Goal: Task Accomplishment & Management: Complete application form

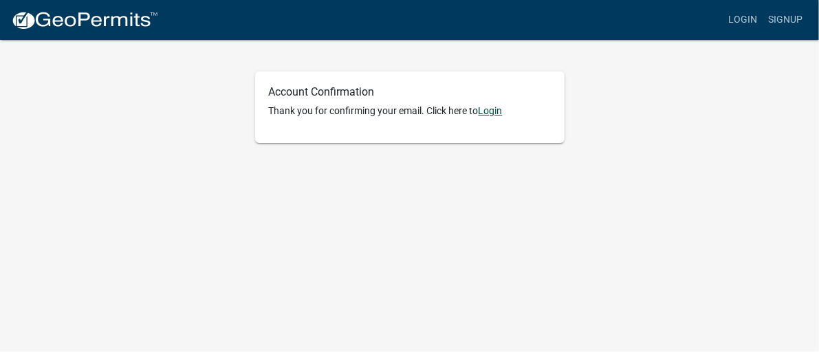
click at [496, 113] on link "Login" at bounding box center [491, 110] width 24 height 11
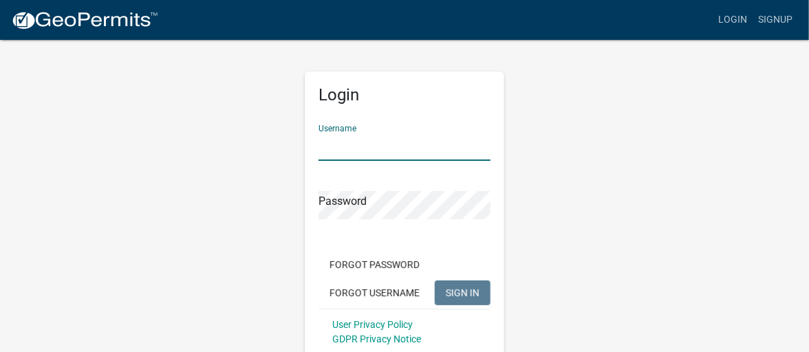
click at [346, 142] on input "Username" at bounding box center [404, 147] width 172 height 28
drag, startPoint x: 346, startPoint y: 142, endPoint x: 368, endPoint y: 146, distance: 22.3
click at [368, 146] on input "Username" at bounding box center [404, 147] width 172 height 28
type input "bjbollaert"
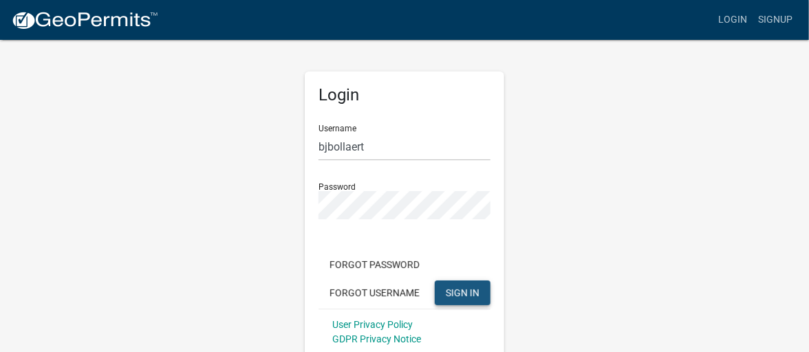
click at [444, 288] on button "SIGN IN" at bounding box center [463, 293] width 56 height 25
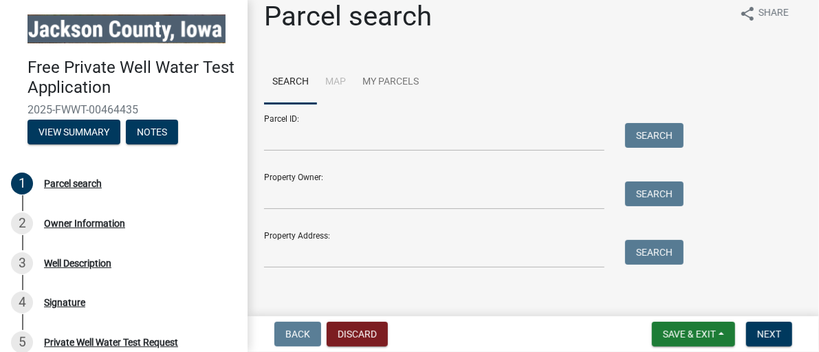
scroll to position [27, 0]
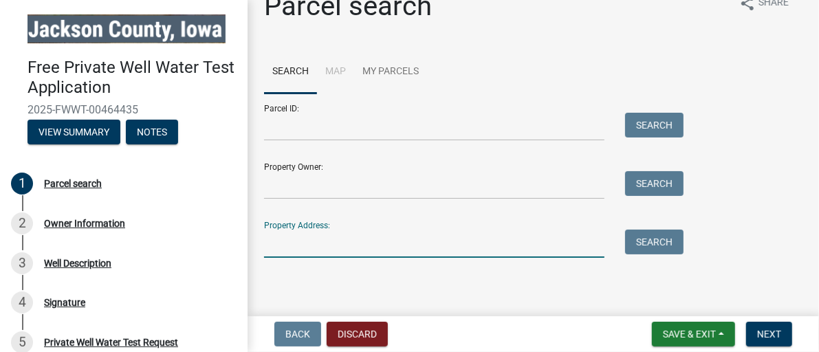
click at [477, 239] on input "Property Address:" at bounding box center [434, 244] width 340 height 28
type input "27101 Dark Hollow Road"
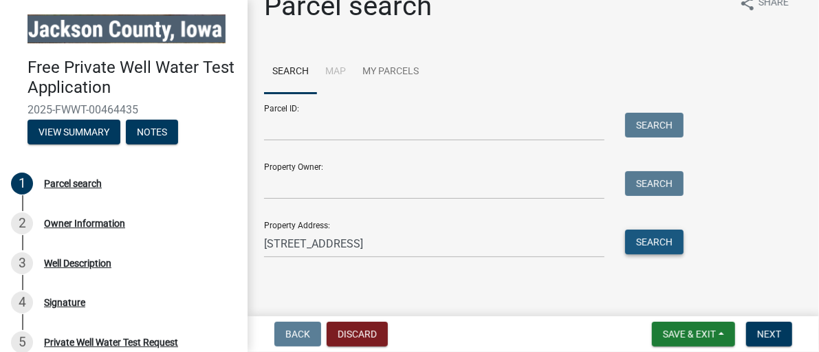
click at [639, 240] on button "Search" at bounding box center [654, 242] width 58 height 25
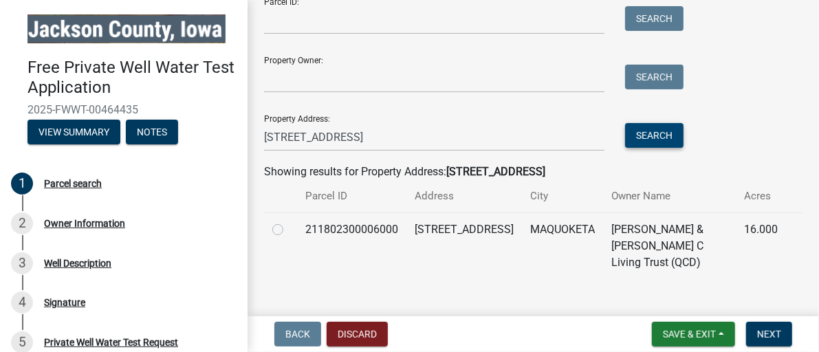
scroll to position [138, 0]
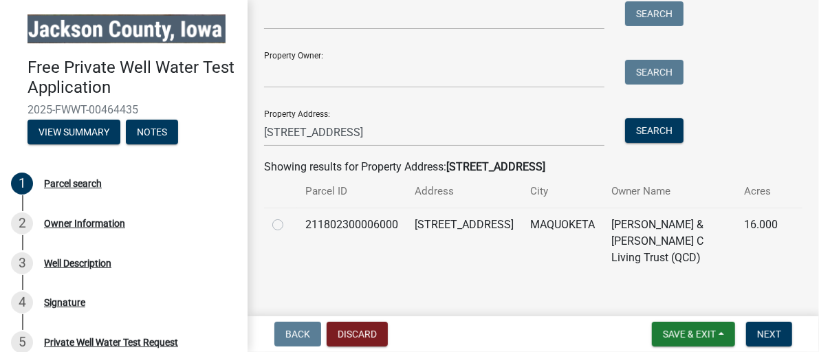
click at [289, 217] on label at bounding box center [289, 217] width 0 height 0
click at [289, 221] on input "radio" at bounding box center [293, 221] width 9 height 9
radio input "true"
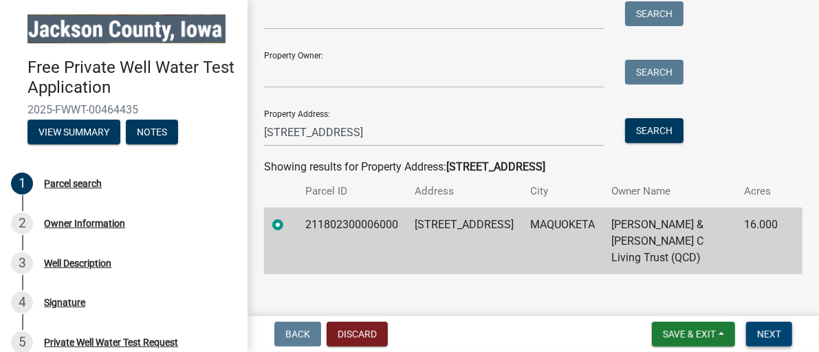
click at [756, 334] on button "Next" at bounding box center [769, 334] width 46 height 25
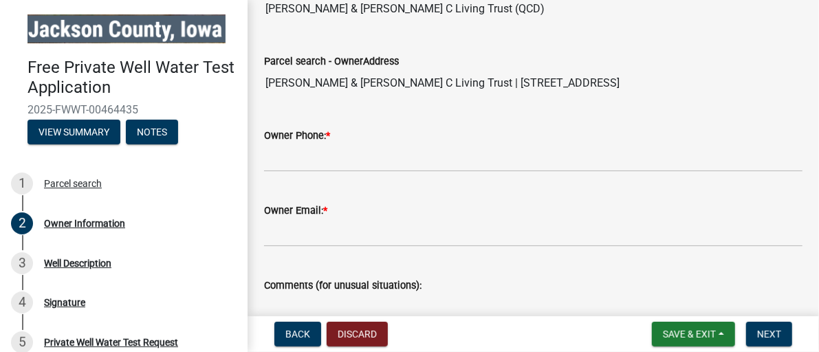
scroll to position [275, 0]
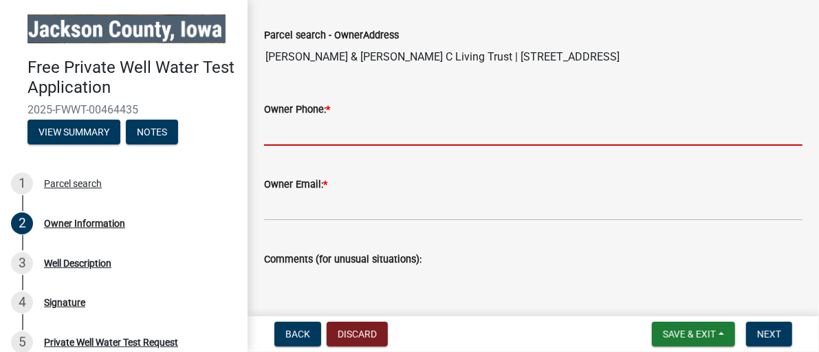
click at [313, 124] on input "Owner Phone: *" at bounding box center [533, 132] width 538 height 28
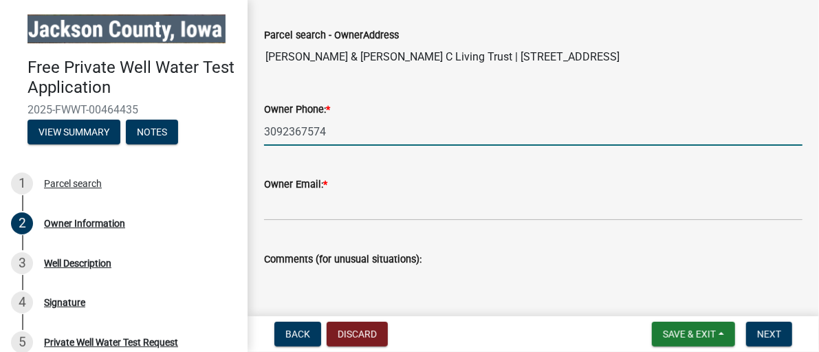
type input "3092367574"
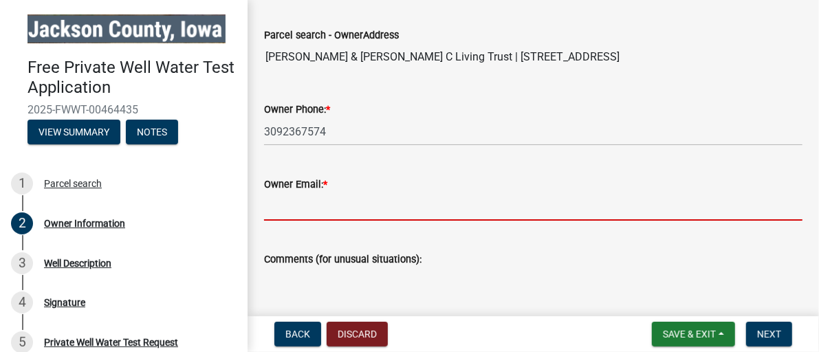
click at [336, 199] on input "Owner Email: *" at bounding box center [533, 207] width 538 height 28
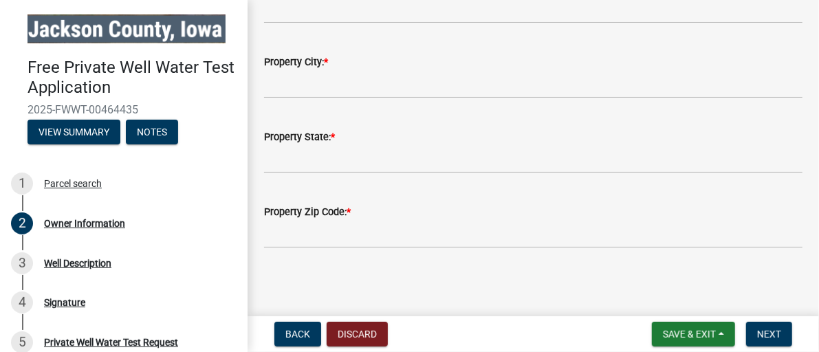
scroll to position [572, 0]
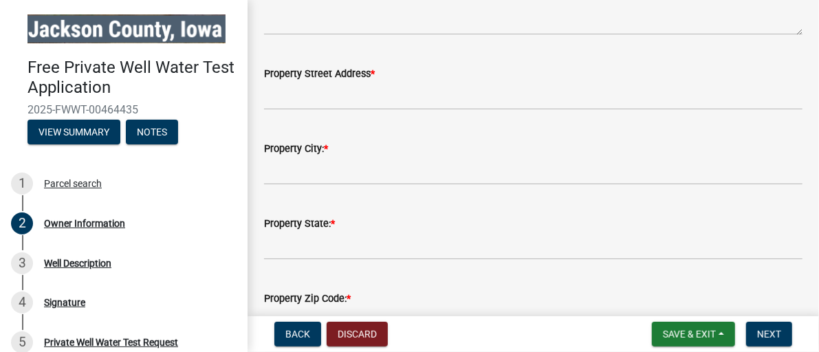
type input "bjbollaert@gmail.com"
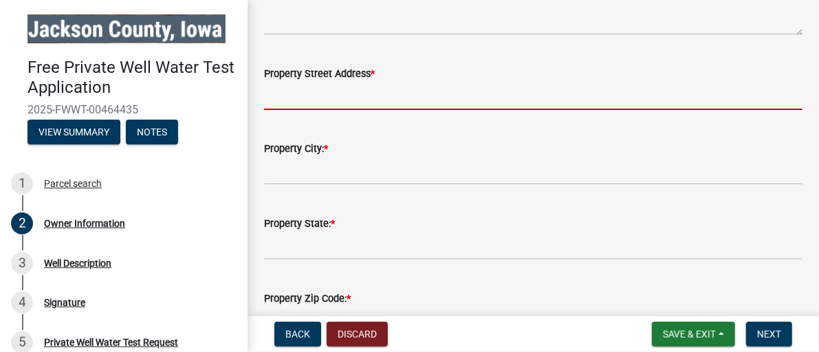
click at [444, 85] on input "Property Street Address *" at bounding box center [533, 96] width 538 height 28
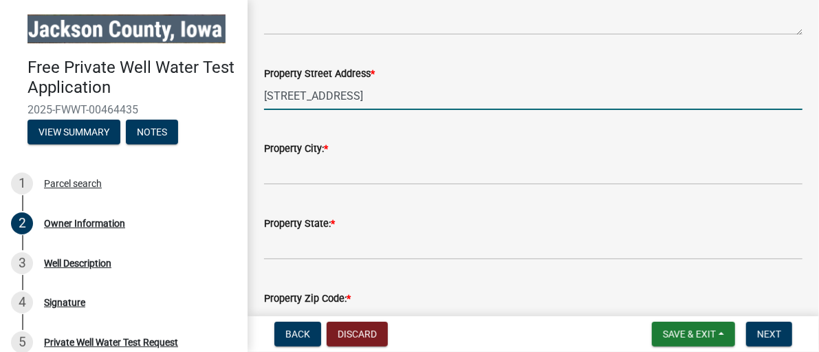
type input "27101 Dark Hollow Rd."
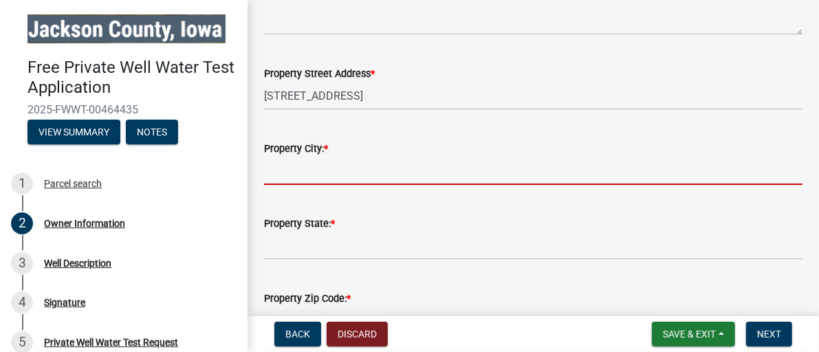
click at [383, 161] on input "Property City: *" at bounding box center [533, 171] width 538 height 28
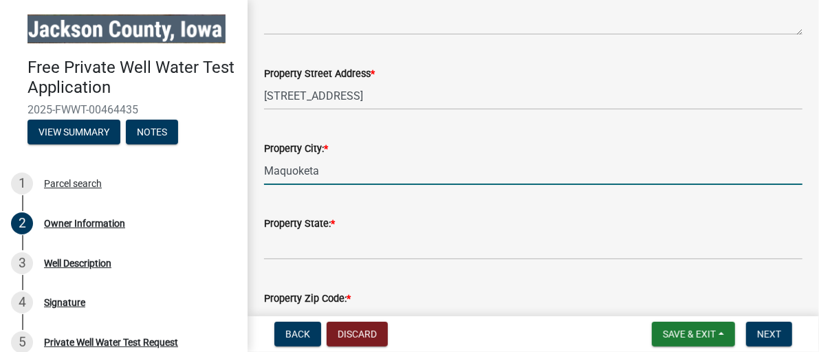
type input "Maquoketa"
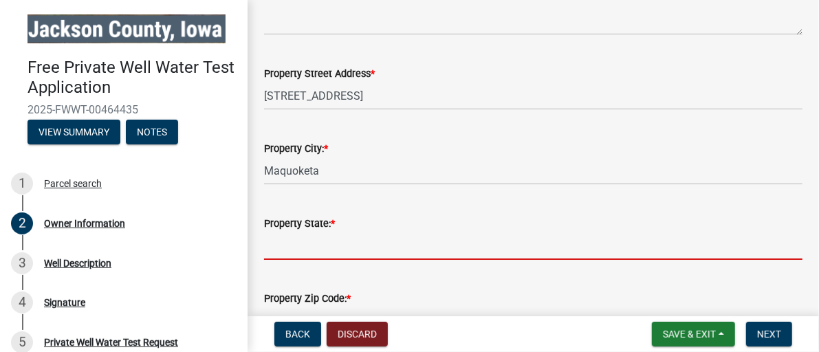
click at [359, 232] on input "Property State: *" at bounding box center [533, 246] width 538 height 28
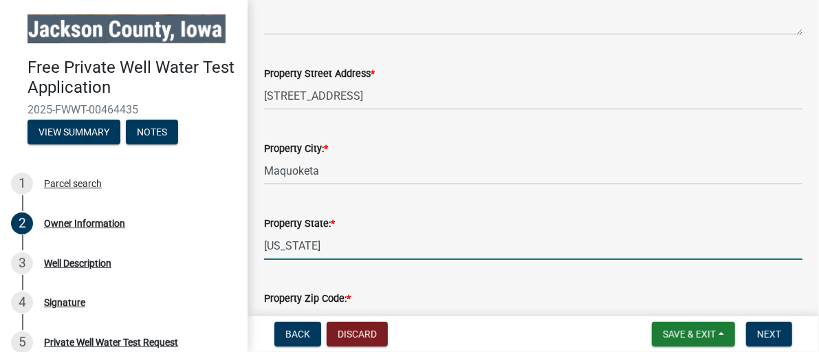
scroll to position [659, 0]
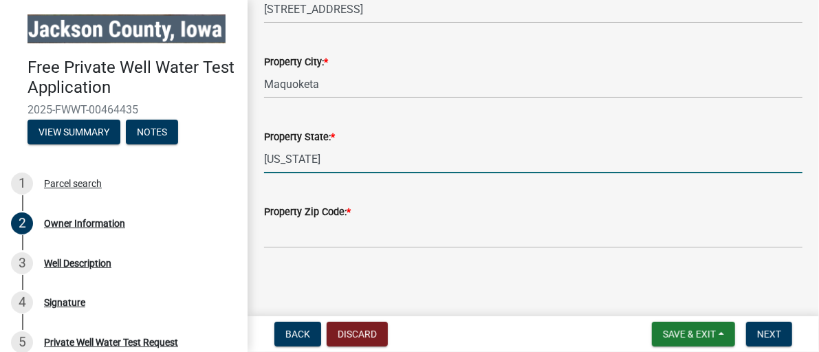
type input "[US_STATE]"
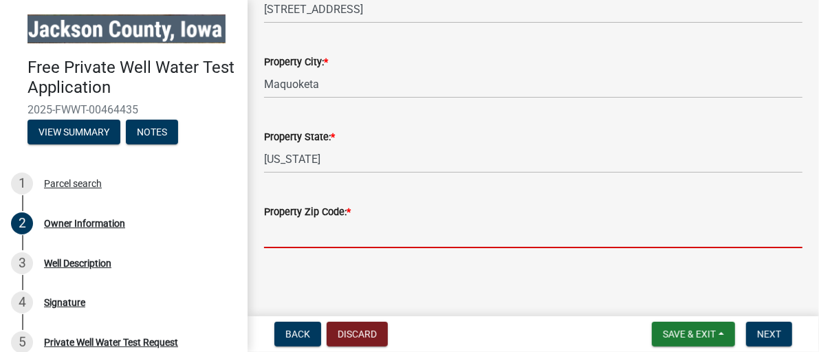
click at [435, 229] on input "Property Zip Code: *" at bounding box center [533, 234] width 538 height 28
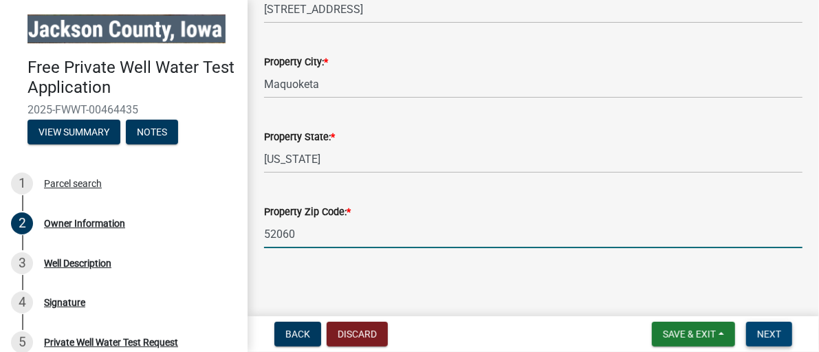
type input "52060"
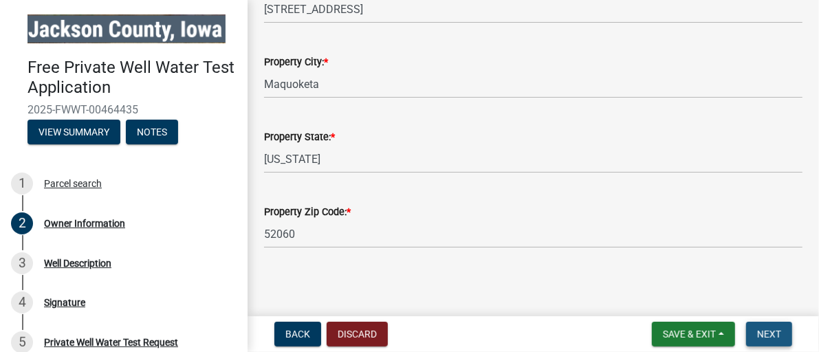
click at [771, 323] on button "Next" at bounding box center [769, 334] width 46 height 25
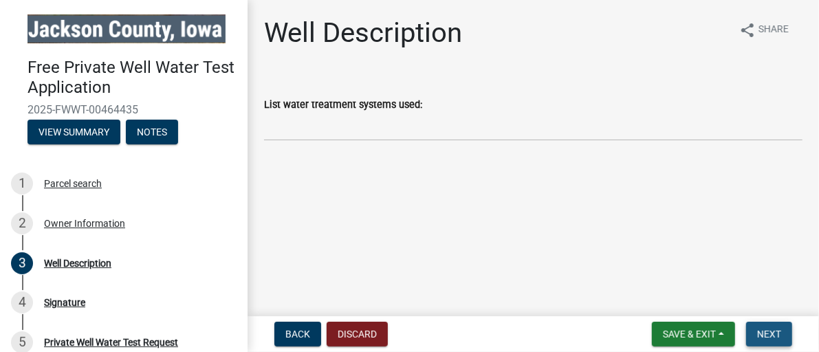
click at [774, 332] on span "Next" at bounding box center [769, 334] width 24 height 11
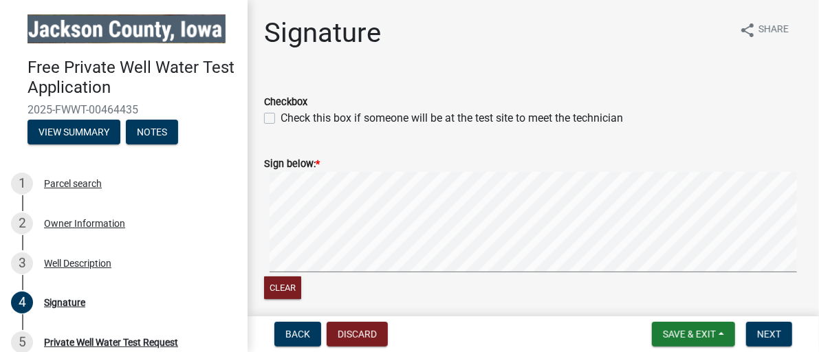
click at [281, 116] on label "Check this box if someone will be at the test site to meet the technician" at bounding box center [452, 118] width 342 height 17
click at [281, 116] on input "Check this box if someone will be at the test site to meet the technician" at bounding box center [285, 114] width 9 height 9
checkbox input "true"
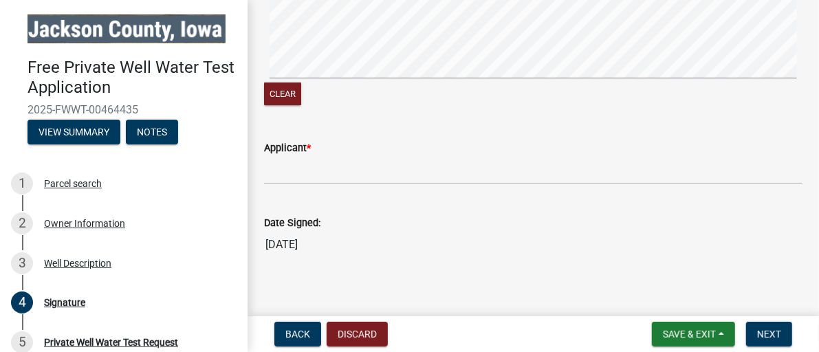
scroll to position [205, 0]
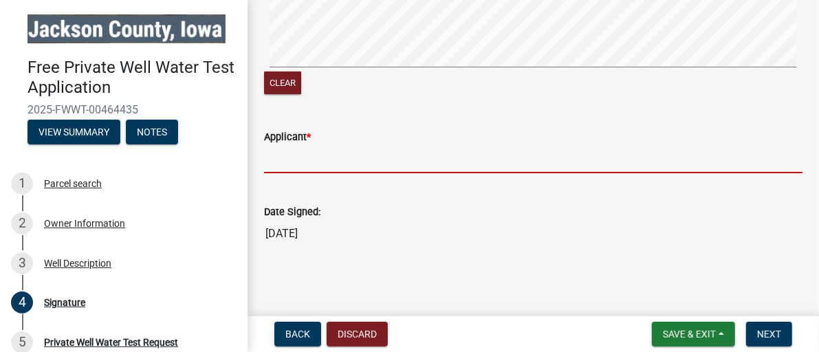
click at [318, 158] on input "Applicant *" at bounding box center [533, 159] width 538 height 28
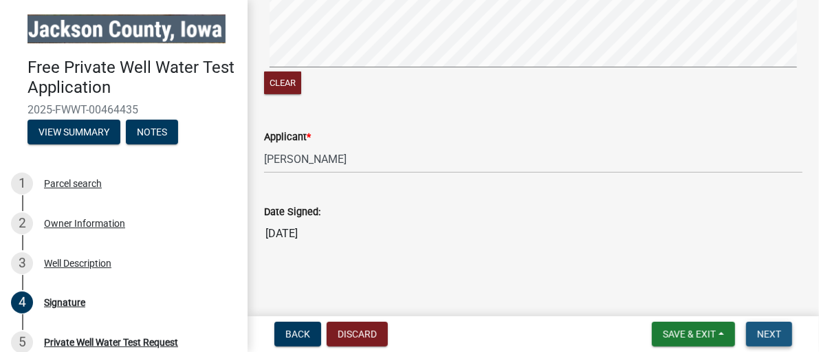
click at [772, 334] on span "Next" at bounding box center [769, 334] width 24 height 11
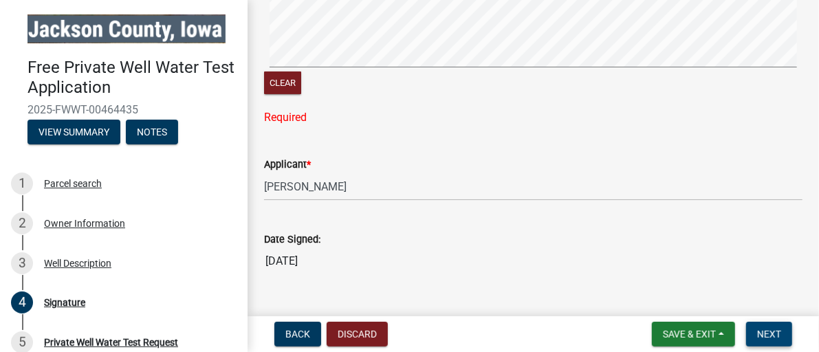
scroll to position [233, 0]
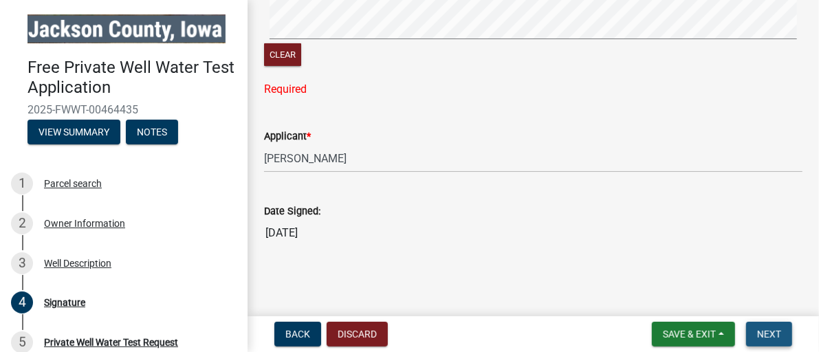
click at [765, 330] on span "Next" at bounding box center [769, 334] width 24 height 11
click at [284, 57] on button "Clear" at bounding box center [282, 54] width 37 height 23
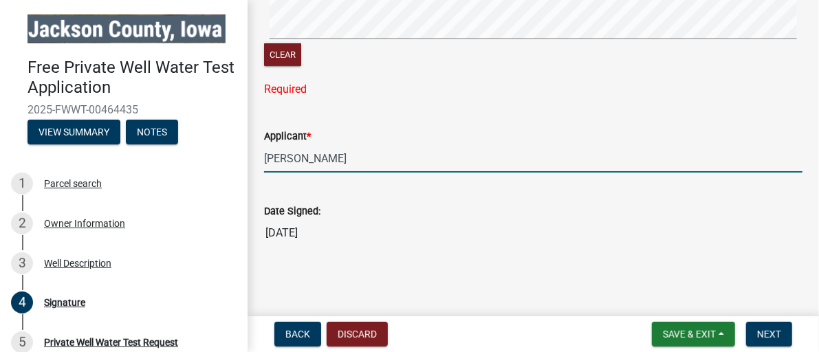
click at [289, 157] on input "Brian Bollaert" at bounding box center [533, 158] width 538 height 28
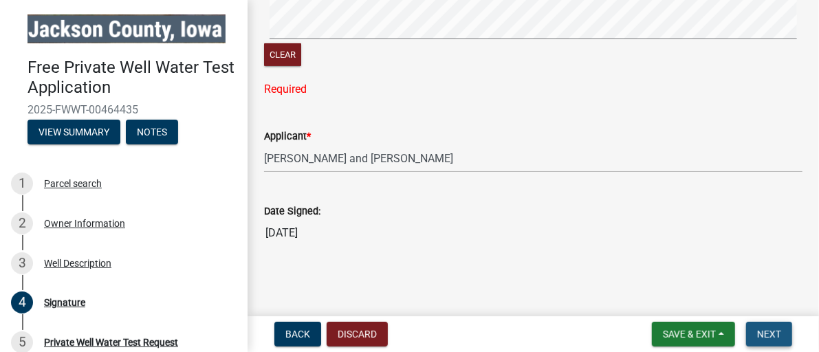
click at [755, 329] on button "Next" at bounding box center [769, 334] width 46 height 25
click at [765, 329] on span "Next" at bounding box center [769, 334] width 24 height 11
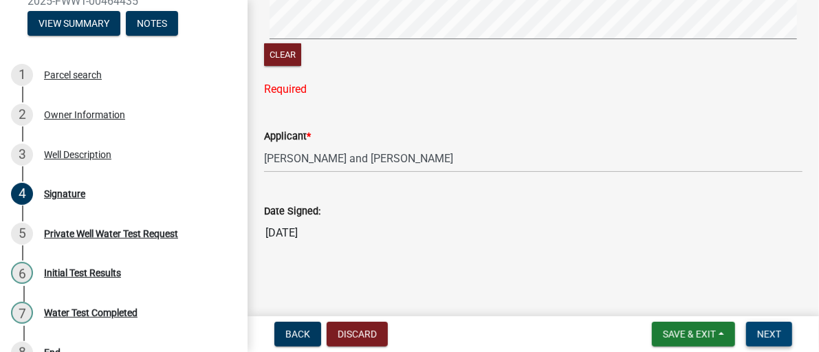
scroll to position [132, 0]
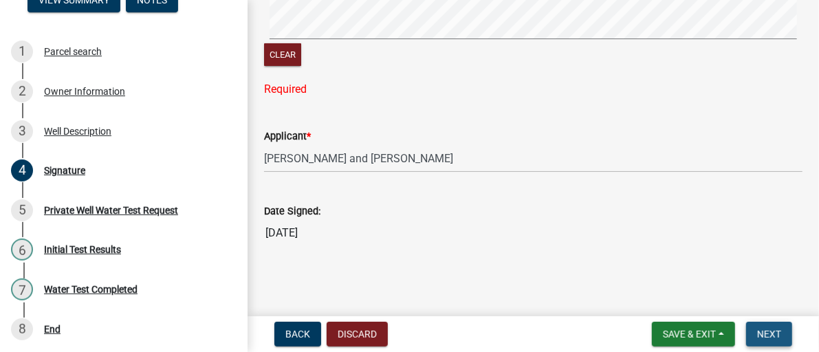
click at [757, 331] on span "Next" at bounding box center [769, 334] width 24 height 11
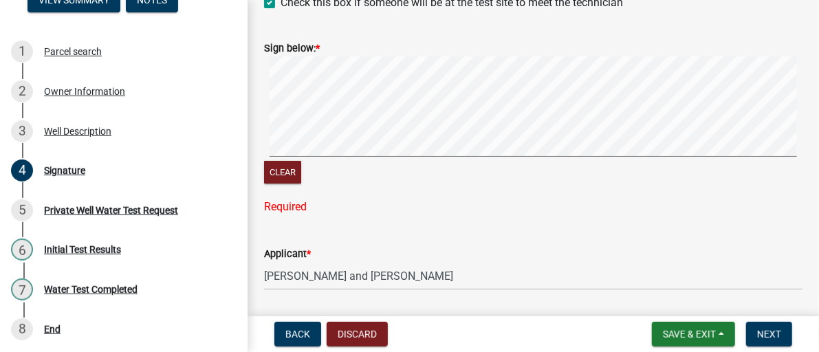
scroll to position [113, 0]
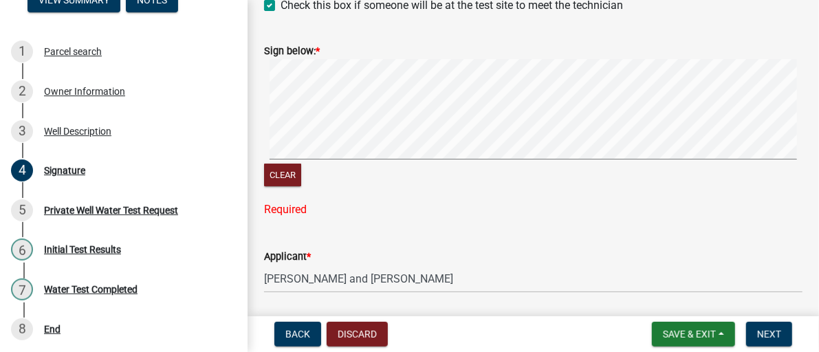
click at [311, 252] on span "*" at bounding box center [309, 257] width 4 height 12
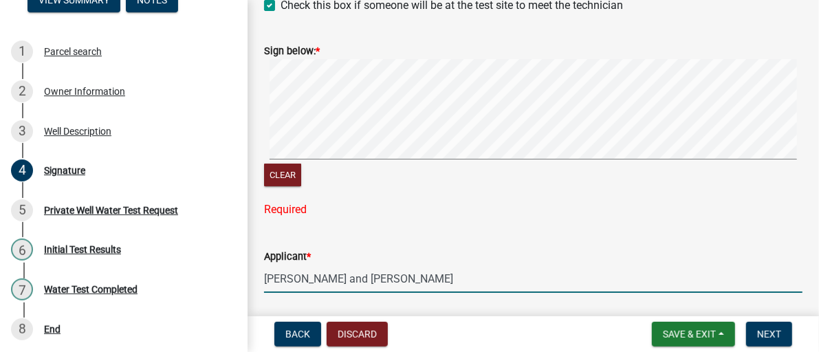
click at [311, 265] on input "Brian and Regina Bollaert" at bounding box center [533, 279] width 538 height 28
click at [311, 253] on span "*" at bounding box center [309, 257] width 4 height 12
click at [311, 265] on input "Brian and Regina Bollaert" at bounding box center [533, 279] width 538 height 28
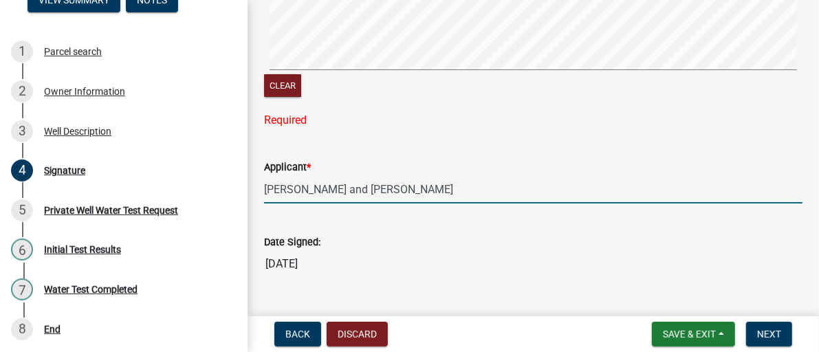
scroll to position [233, 0]
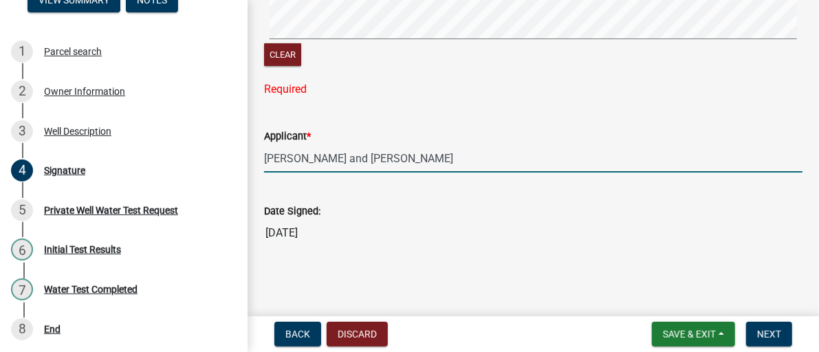
click at [403, 156] on input "Brian and Regina Bollaert" at bounding box center [533, 158] width 538 height 28
click at [778, 329] on span "Next" at bounding box center [769, 334] width 24 height 11
click at [455, 160] on input "Brian and Regina Bollaert living trust" at bounding box center [533, 158] width 538 height 28
type input "B"
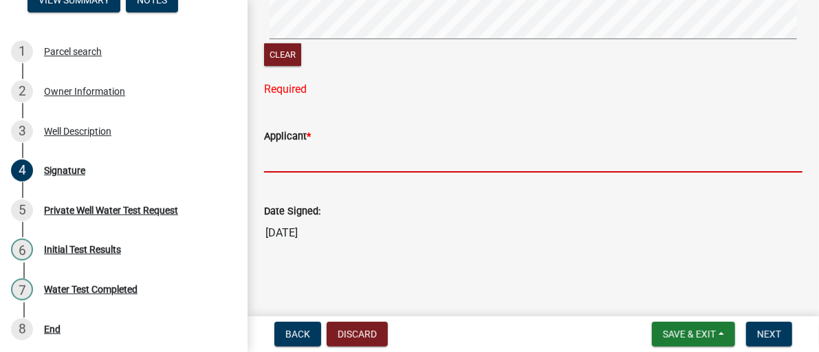
drag, startPoint x: 265, startPoint y: 160, endPoint x: 318, endPoint y: 140, distance: 56.6
click at [318, 141] on form "Applicant *" at bounding box center [533, 150] width 538 height 45
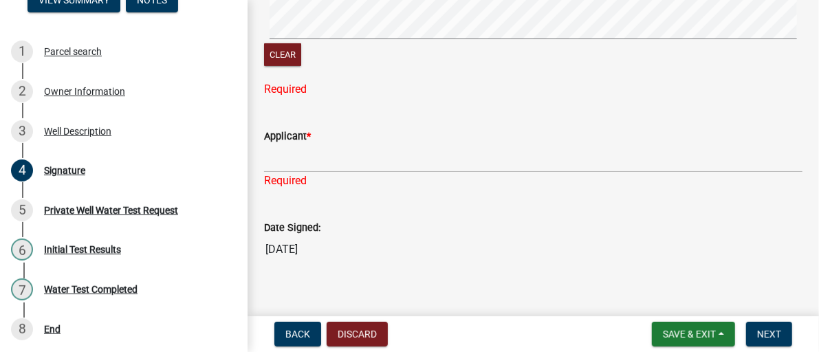
click at [308, 133] on span "*" at bounding box center [309, 137] width 4 height 12
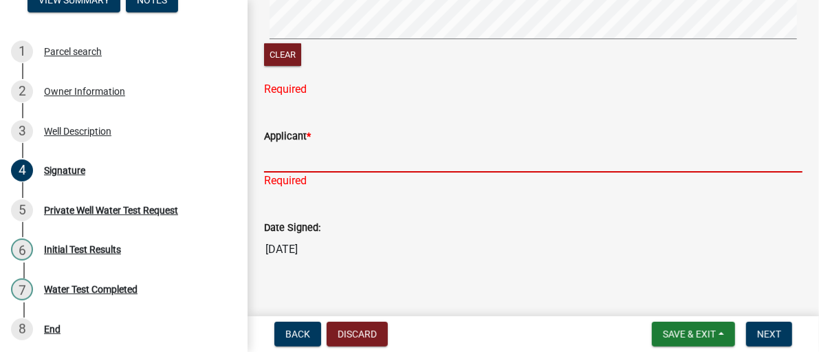
click at [308, 144] on input "Applicant *" at bounding box center [533, 158] width 538 height 28
click at [288, 154] on input "Applicant *" at bounding box center [533, 158] width 538 height 28
drag, startPoint x: 278, startPoint y: 154, endPoint x: 435, endPoint y: 141, distance: 158.0
click at [439, 141] on form "Applicant *" at bounding box center [533, 150] width 538 height 45
click at [309, 155] on input "Applicant *" at bounding box center [533, 158] width 538 height 28
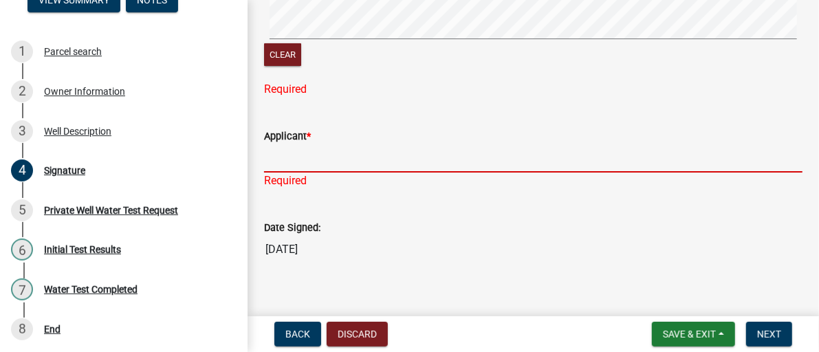
drag, startPoint x: 309, startPoint y: 155, endPoint x: 681, endPoint y: 159, distance: 372.0
click at [681, 159] on input "Applicant *" at bounding box center [533, 158] width 538 height 28
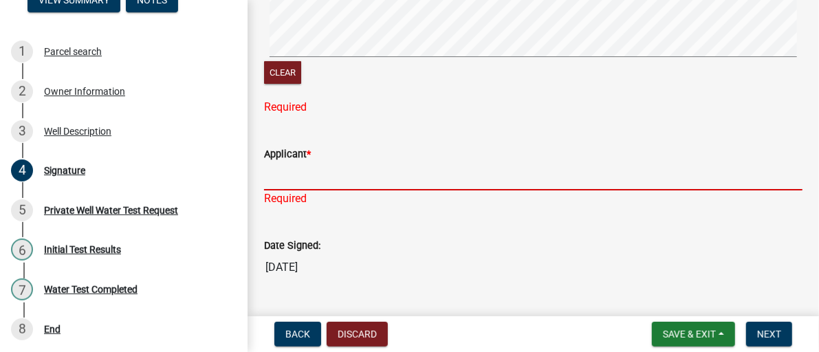
scroll to position [146, 0]
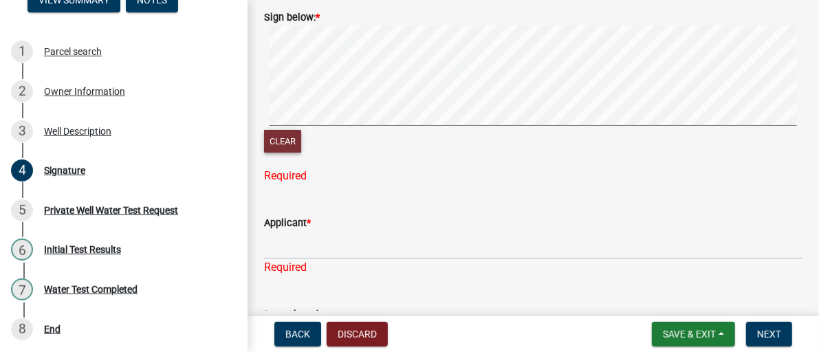
click at [287, 136] on button "Clear" at bounding box center [282, 141] width 37 height 23
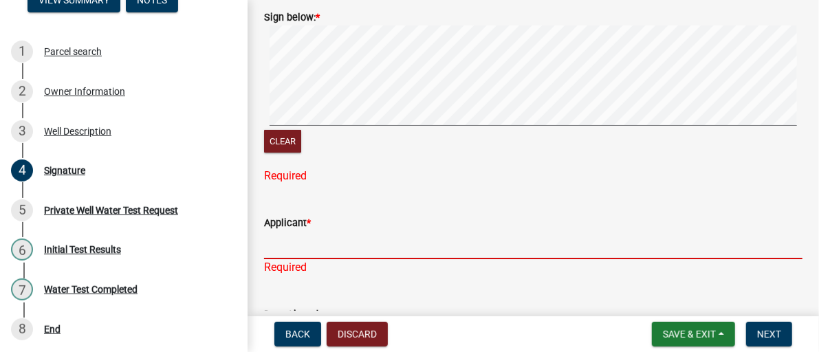
click at [294, 242] on input "Applicant *" at bounding box center [533, 245] width 538 height 28
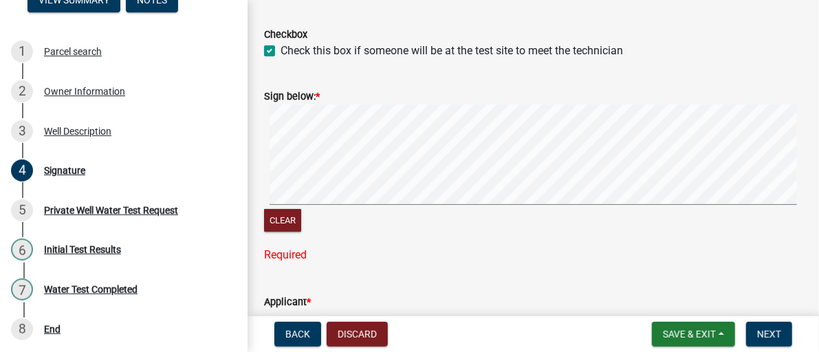
scroll to position [68, 0]
click at [313, 97] on label "Sign below: *" at bounding box center [292, 96] width 56 height 10
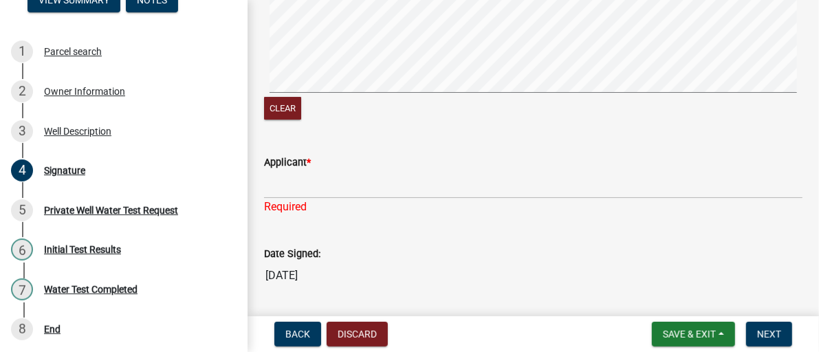
scroll to position [188, 0]
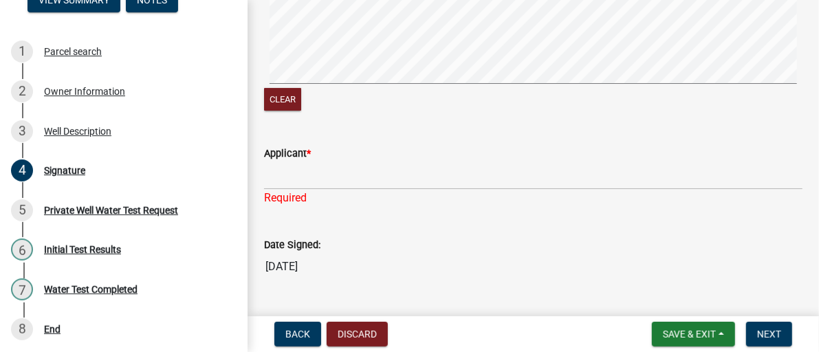
click at [310, 151] on span "*" at bounding box center [309, 154] width 4 height 12
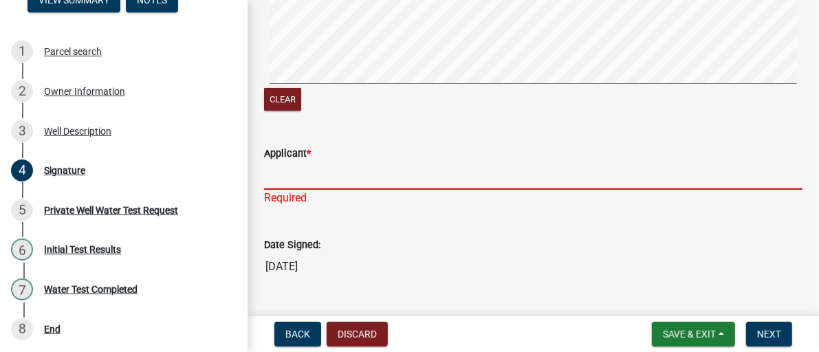
click at [310, 162] on input "Applicant *" at bounding box center [533, 176] width 538 height 28
click at [324, 177] on input "Applicant *" at bounding box center [533, 176] width 538 height 28
drag, startPoint x: 324, startPoint y: 177, endPoint x: 378, endPoint y: 160, distance: 57.0
click at [378, 160] on form "Applicant *" at bounding box center [533, 167] width 538 height 45
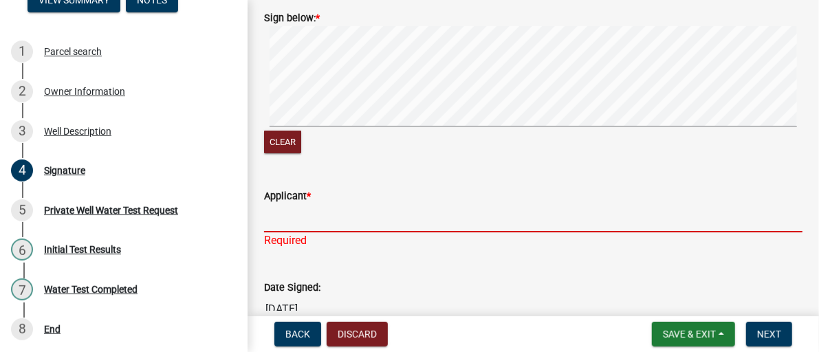
scroll to position [67, 0]
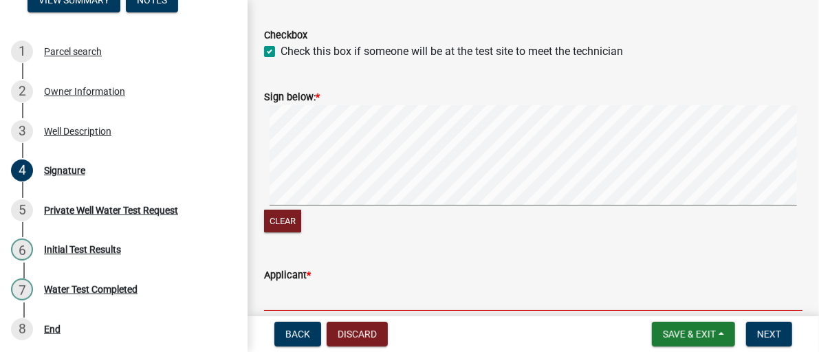
click at [310, 272] on span "*" at bounding box center [309, 276] width 4 height 12
click at [310, 283] on input "Applicant *" at bounding box center [533, 297] width 538 height 28
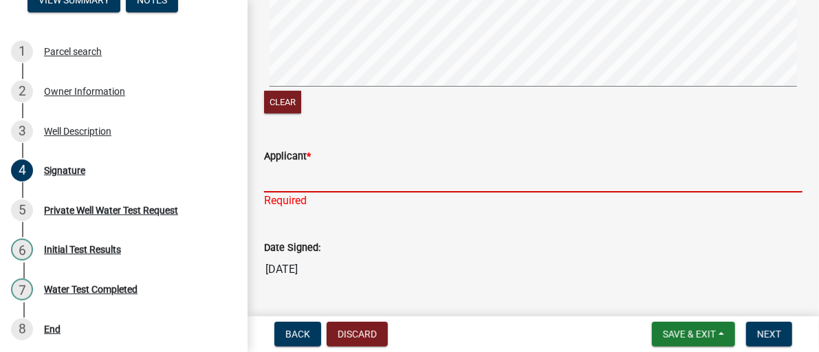
scroll to position [187, 0]
click at [297, 192] on div "Required" at bounding box center [533, 199] width 538 height 17
drag, startPoint x: 322, startPoint y: 174, endPoint x: 338, endPoint y: 169, distance: 15.9
click at [338, 169] on input "Applicant *" at bounding box center [533, 177] width 538 height 28
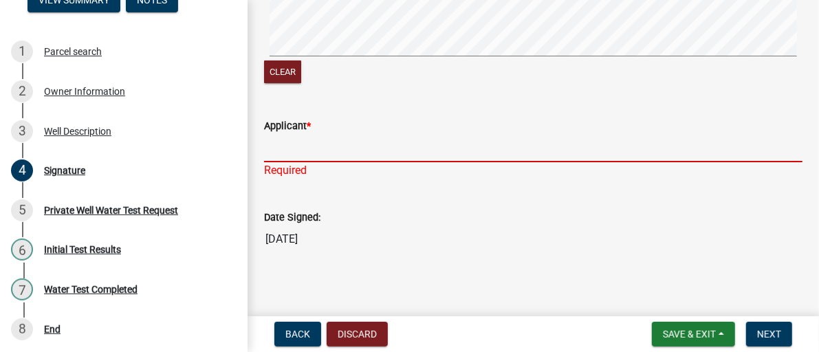
scroll to position [222, 0]
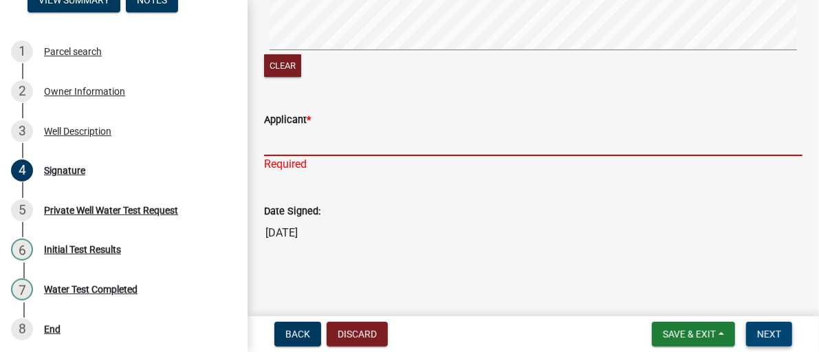
click at [755, 333] on button "Next" at bounding box center [769, 334] width 46 height 25
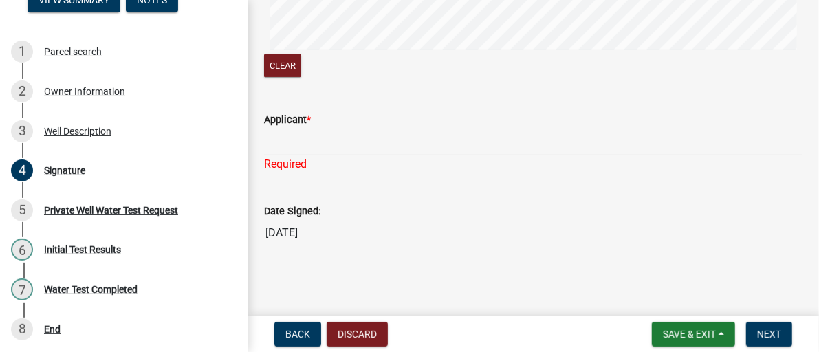
click at [312, 118] on div "Applicant *" at bounding box center [533, 119] width 538 height 17
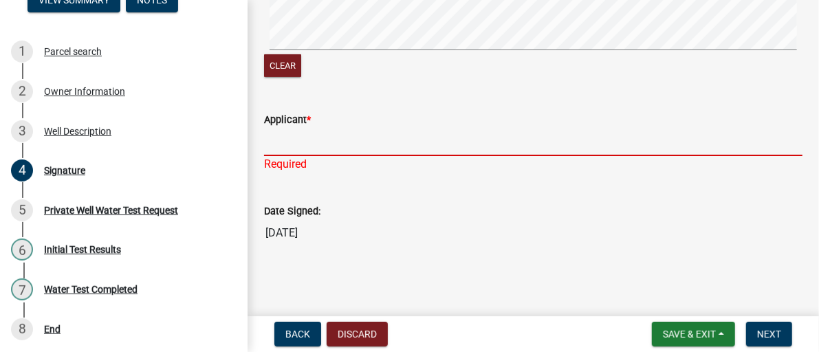
click at [328, 134] on input "Applicant *" at bounding box center [533, 142] width 538 height 28
drag, startPoint x: 270, startPoint y: 140, endPoint x: 565, endPoint y: 131, distance: 295.1
click at [565, 131] on input "Applicant *" at bounding box center [533, 142] width 538 height 28
click at [466, 130] on input "Applicant *" at bounding box center [533, 142] width 538 height 28
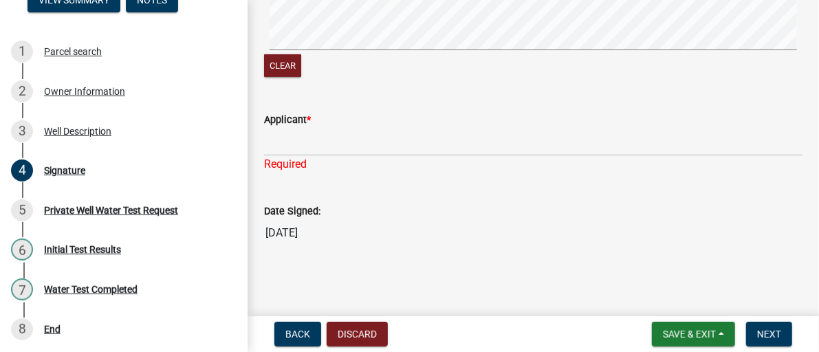
click at [298, 160] on div "Required" at bounding box center [533, 164] width 538 height 17
click at [306, 151] on div "Applicant * Required" at bounding box center [533, 132] width 538 height 80
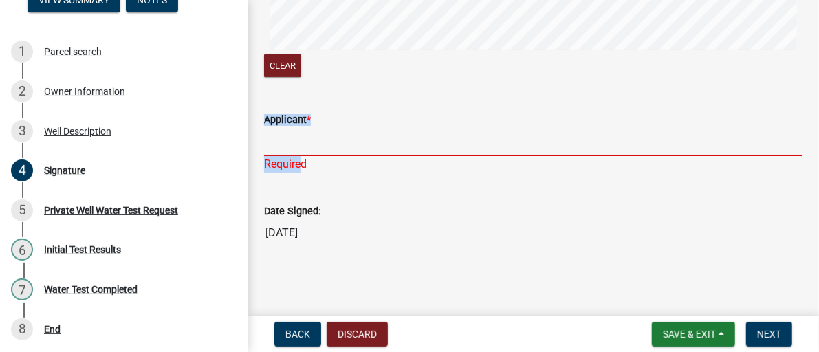
click at [308, 146] on input "Applicant *" at bounding box center [533, 142] width 538 height 28
click at [309, 136] on input "Applicant *" at bounding box center [533, 142] width 538 height 28
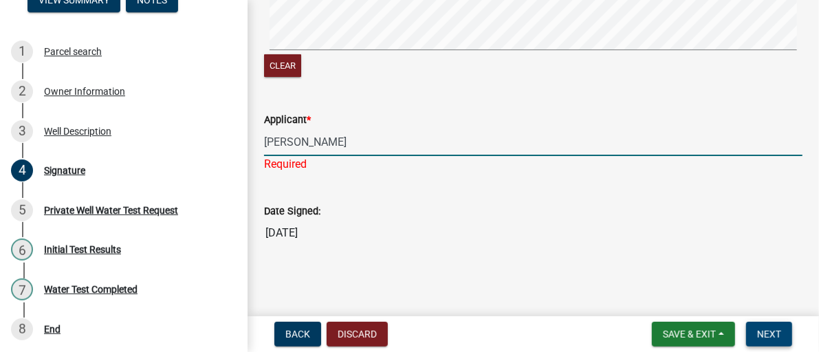
type input "Brian Bollaert"
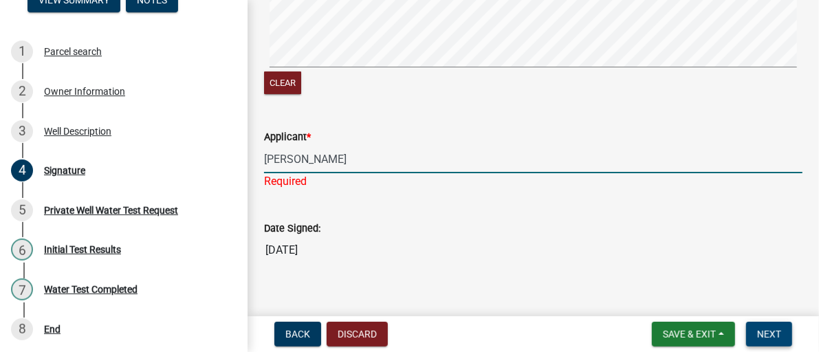
click at [776, 337] on span "Next" at bounding box center [769, 334] width 24 height 11
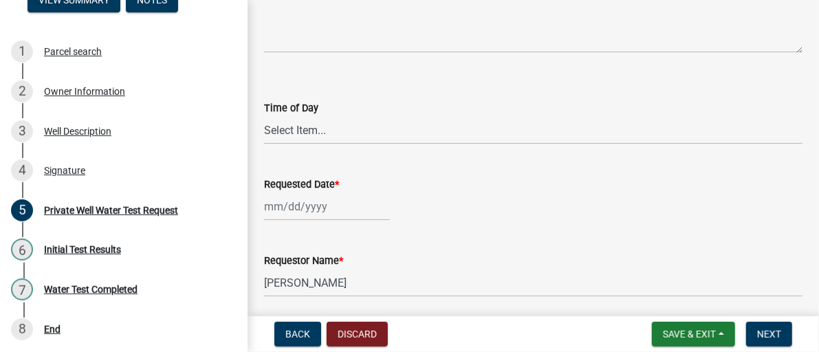
scroll to position [138, 0]
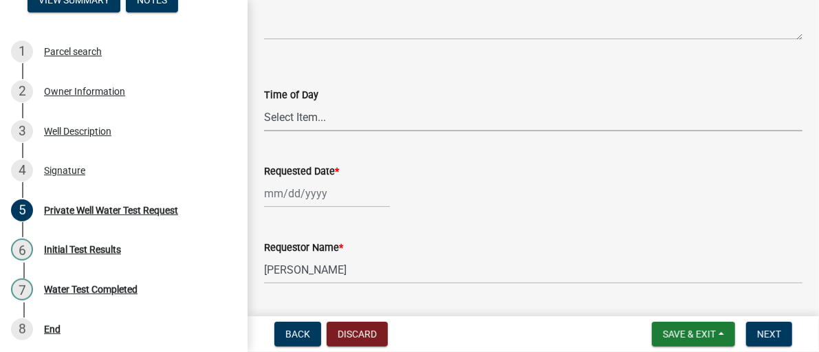
click at [329, 118] on select "Select Item... AM PM" at bounding box center [533, 117] width 538 height 28
click at [306, 198] on div at bounding box center [327, 193] width 126 height 28
select select "8"
select select "2025"
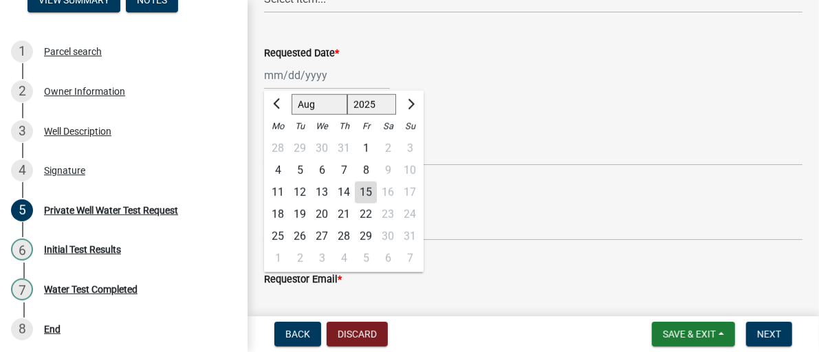
scroll to position [258, 0]
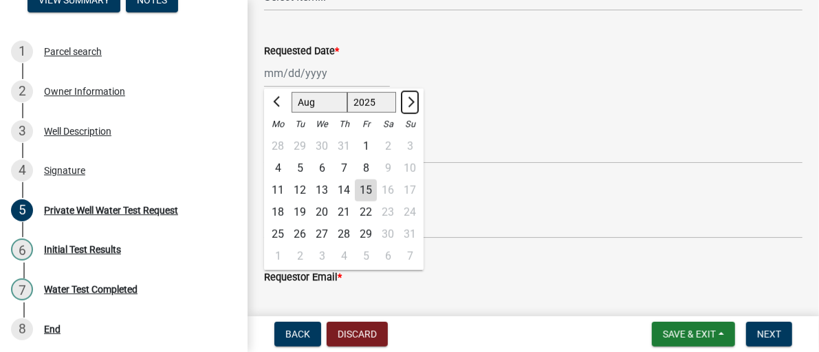
click at [411, 102] on span "Next month" at bounding box center [409, 102] width 10 height 10
click at [274, 102] on span "Previous month" at bounding box center [278, 102] width 10 height 10
select select "8"
click at [318, 210] on div "20" at bounding box center [322, 212] width 22 height 22
type input "08/20/2025"
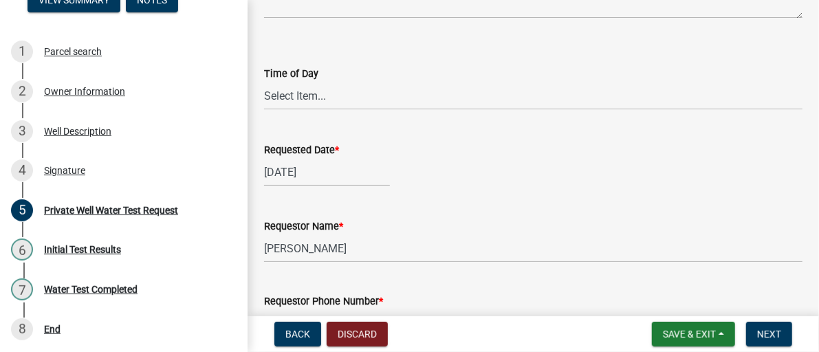
scroll to position [153, 0]
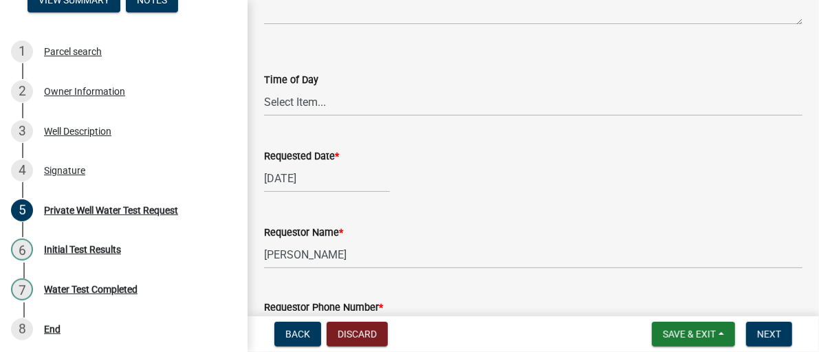
click at [320, 159] on label "Requested Date *" at bounding box center [301, 157] width 75 height 10
click at [320, 164] on input "08/20/2025" at bounding box center [327, 178] width 126 height 28
select select "8"
select select "2025"
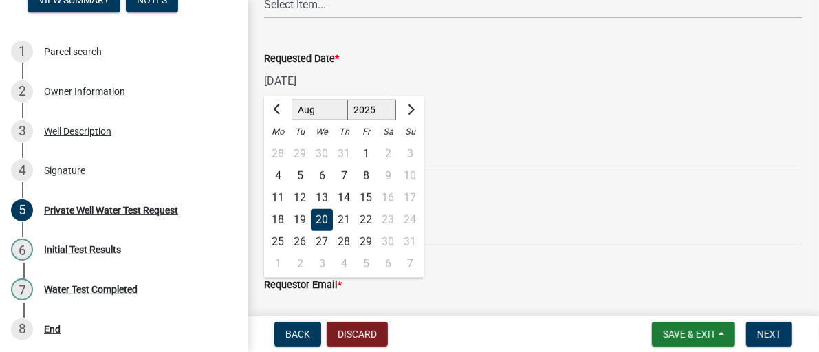
scroll to position [256, 0]
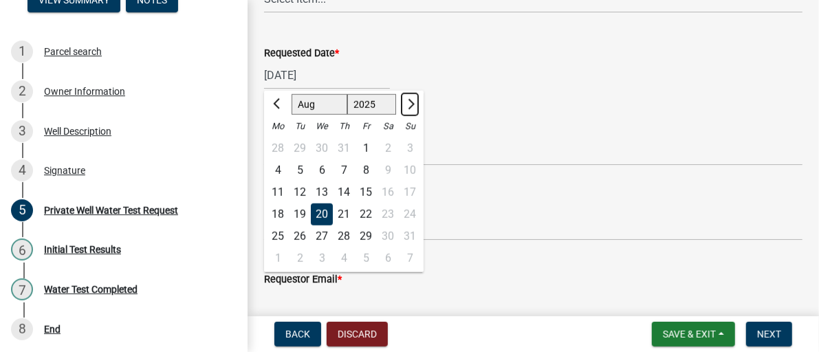
click at [408, 106] on span "Next month" at bounding box center [409, 104] width 10 height 10
select select "9"
click at [278, 213] on div "22" at bounding box center [278, 215] width 22 height 22
type input "09/22/2025"
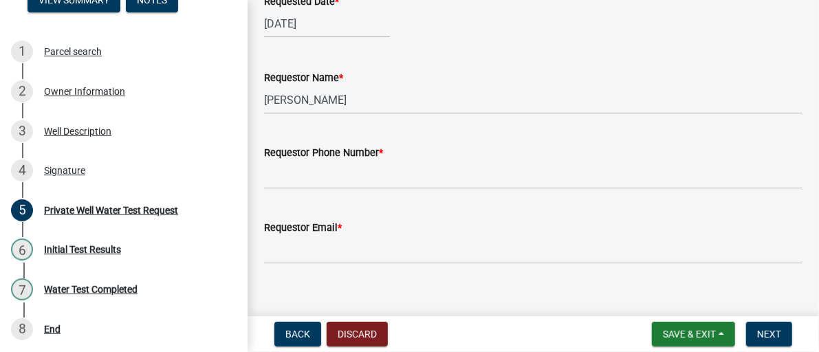
scroll to position [325, 0]
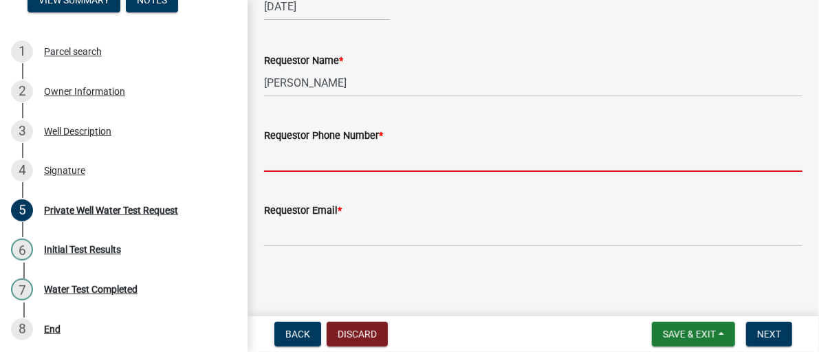
click at [342, 159] on input "Requestor Phone Number *" at bounding box center [533, 158] width 538 height 28
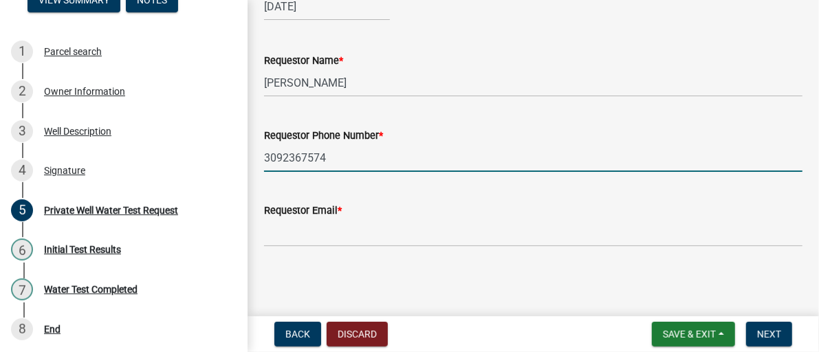
type input "3092367574"
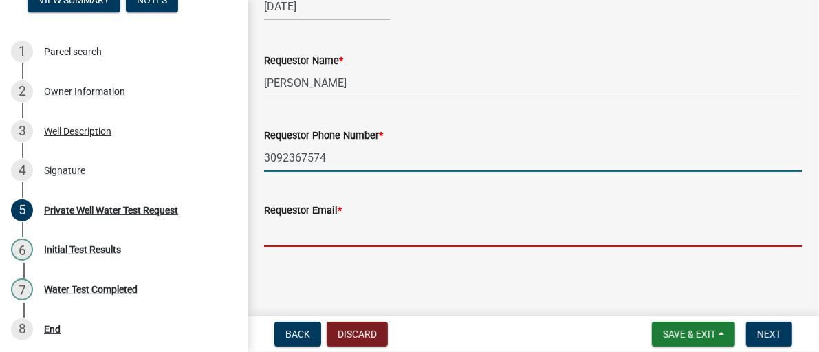
click at [331, 228] on input "Requestor Email *" at bounding box center [533, 233] width 538 height 28
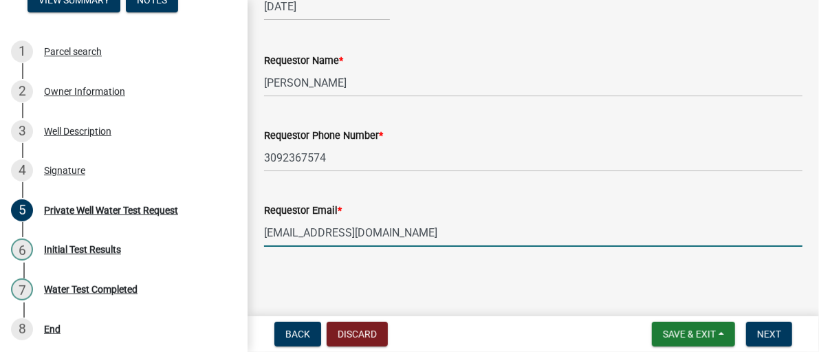
type input "bjbollaert@gmail.com"
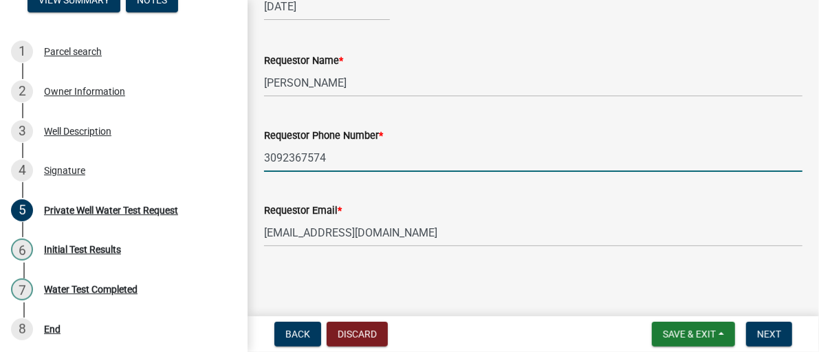
click at [278, 158] on input "3092367574" at bounding box center [533, 158] width 538 height 28
click at [282, 155] on input "3092367574" at bounding box center [533, 158] width 538 height 28
click at [302, 151] on input "309-2367574" at bounding box center [533, 158] width 538 height 28
type input "309-236-7574"
click at [755, 325] on button "Next" at bounding box center [769, 334] width 46 height 25
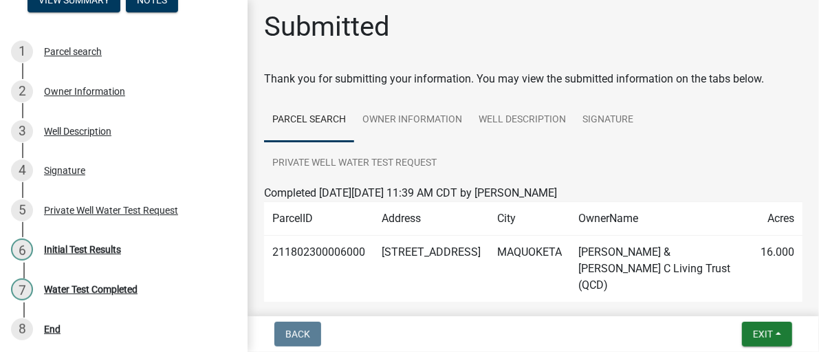
scroll to position [0, 0]
